Goal: Complete application form

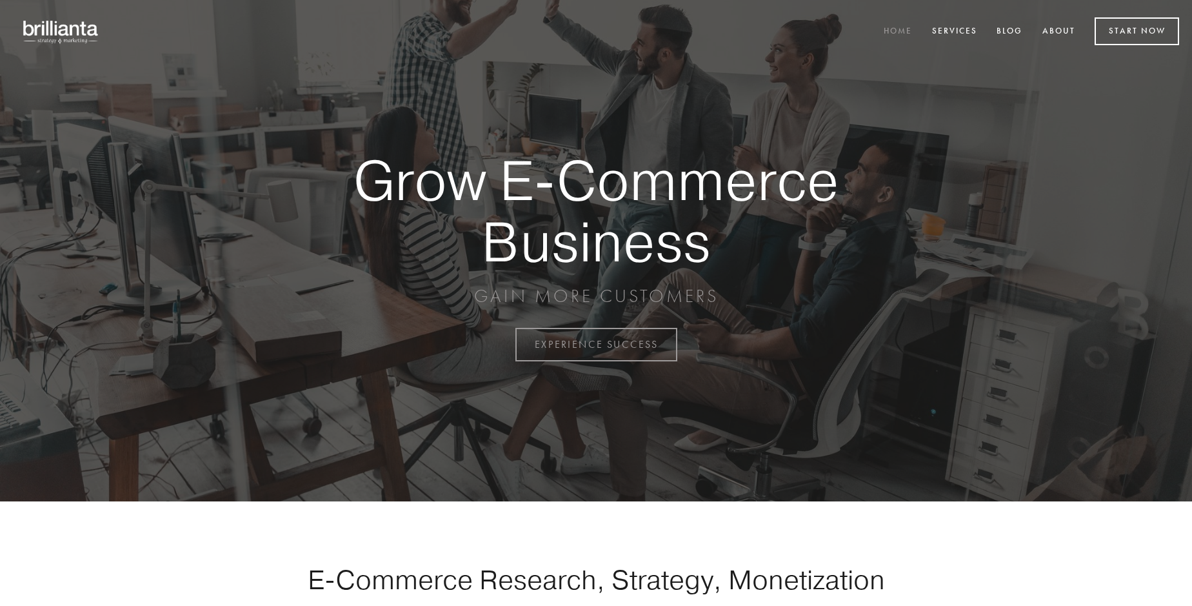
scroll to position [3381, 0]
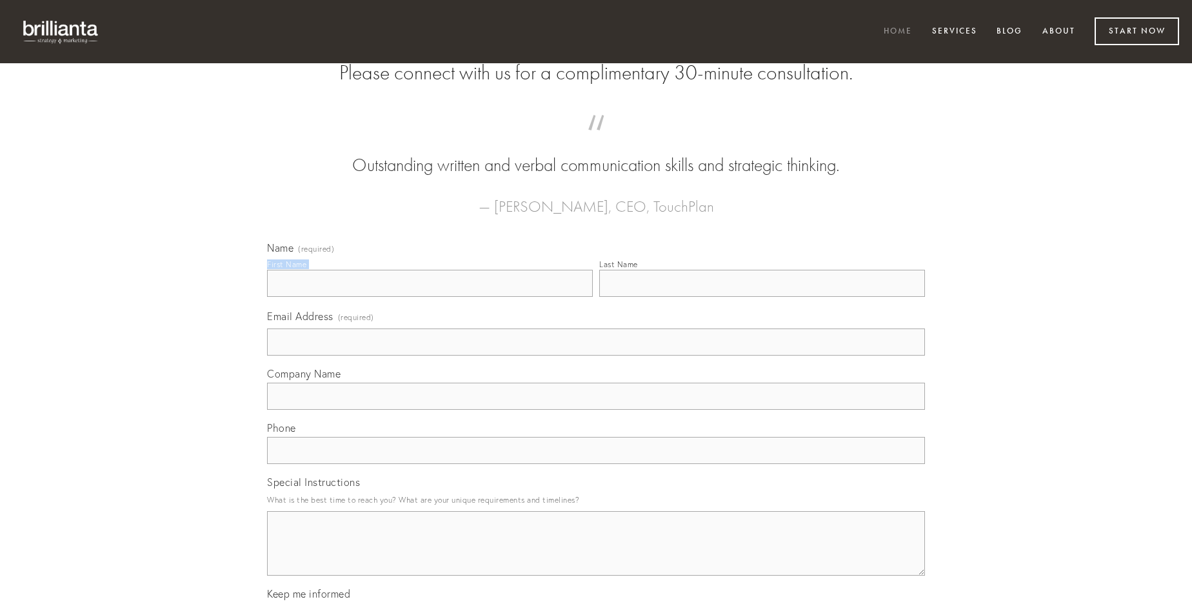
type input "[PERSON_NAME]"
click at [762, 297] on input "Last Name" at bounding box center [762, 283] width 326 height 27
type input "[PERSON_NAME]"
click at [596, 355] on input "Email Address (required)" at bounding box center [596, 341] width 658 height 27
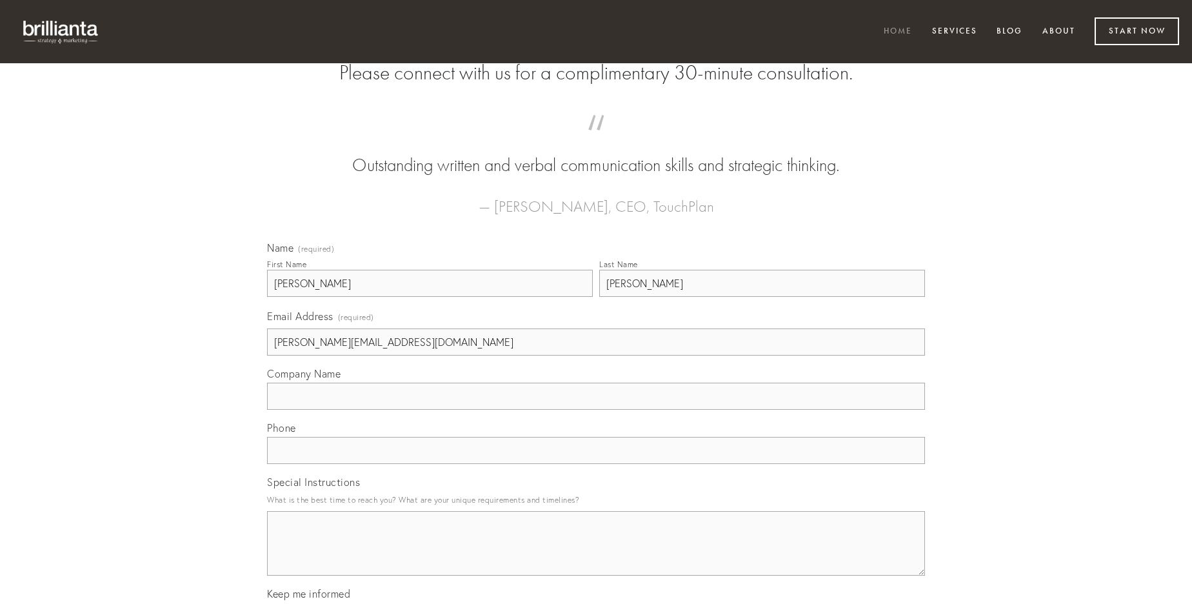
type input "[PERSON_NAME][EMAIL_ADDRESS][DOMAIN_NAME]"
click at [596, 410] on input "Company Name" at bounding box center [596, 395] width 658 height 27
type input "commemoro"
click at [596, 464] on input "text" at bounding box center [596, 450] width 658 height 27
click at [596, 555] on textarea "Special Instructions" at bounding box center [596, 543] width 658 height 64
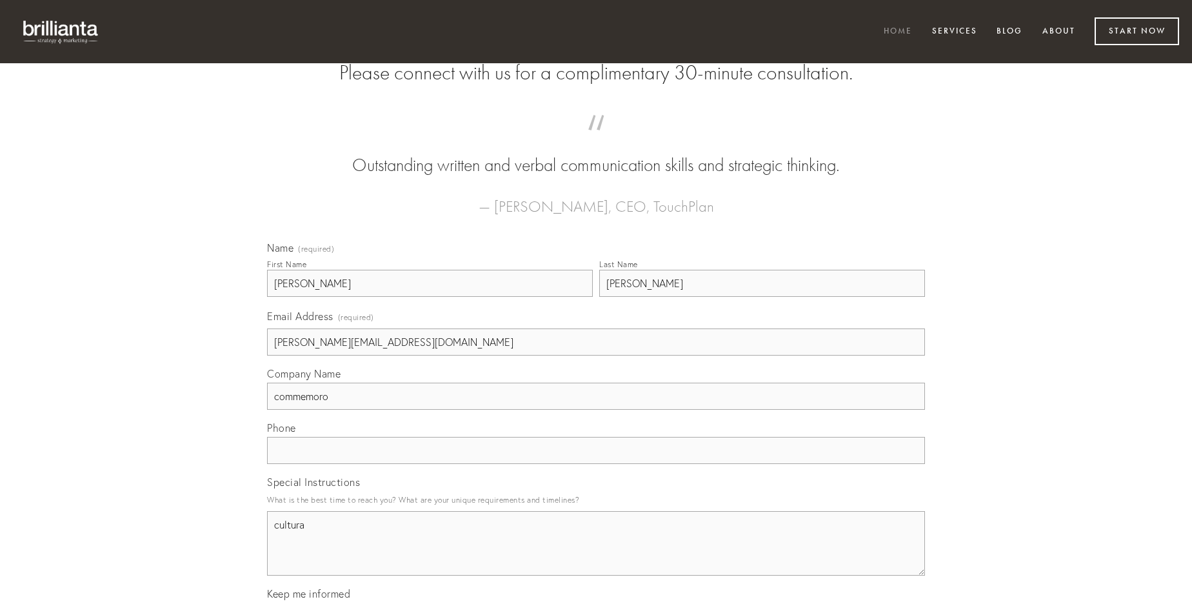
type textarea "cultura"
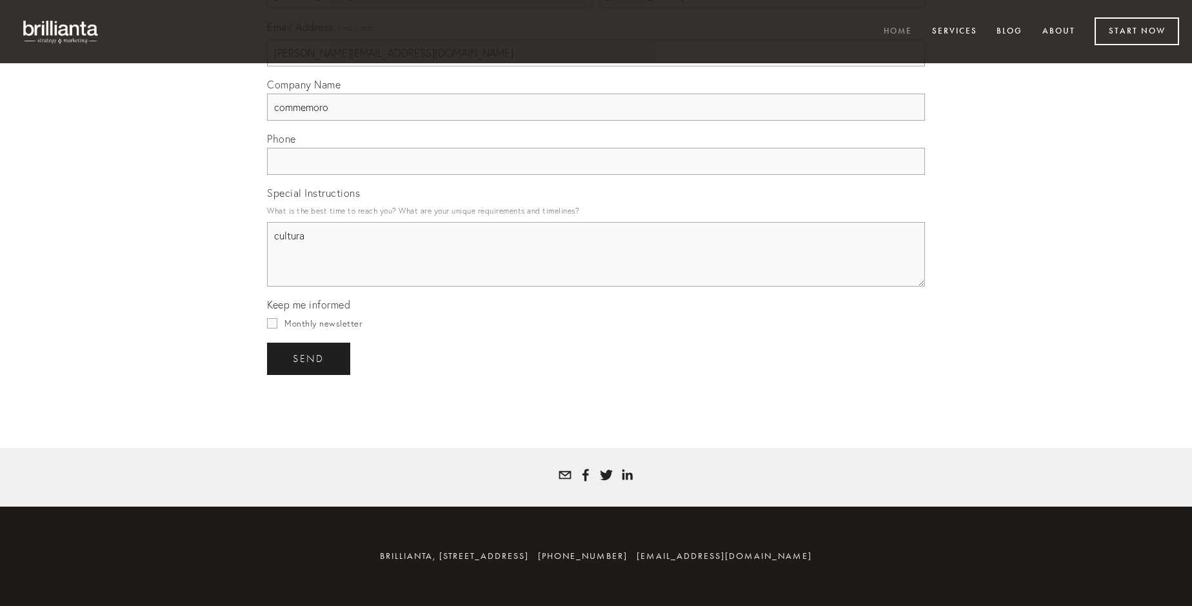
click at [310, 358] on span "send" at bounding box center [309, 359] width 32 height 12
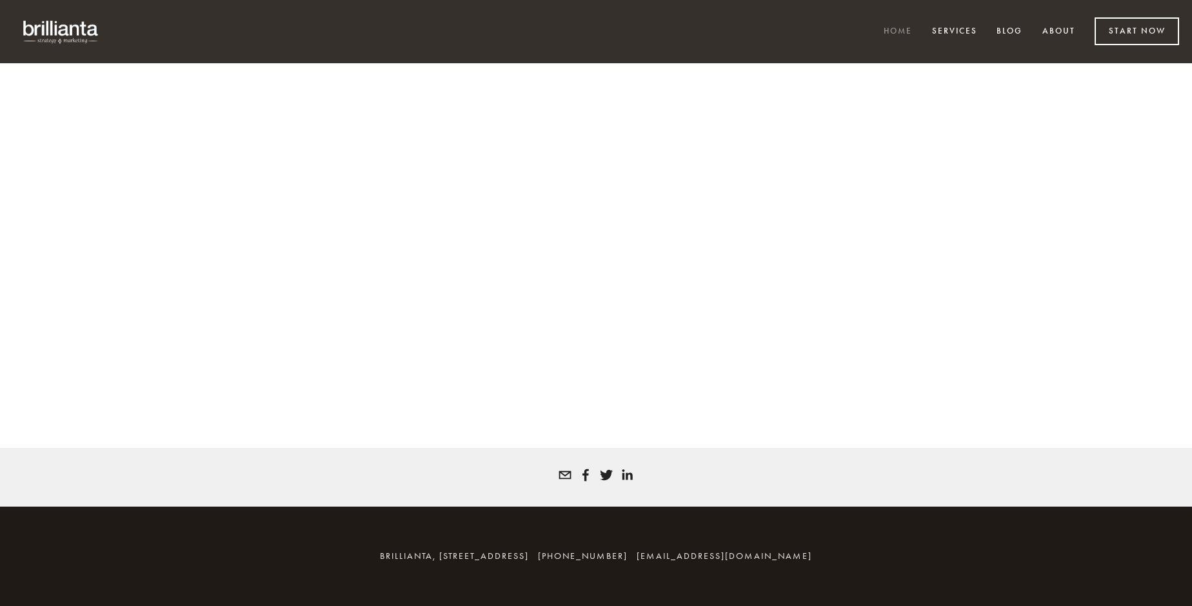
scroll to position [3364, 0]
